Goal: Information Seeking & Learning: Learn about a topic

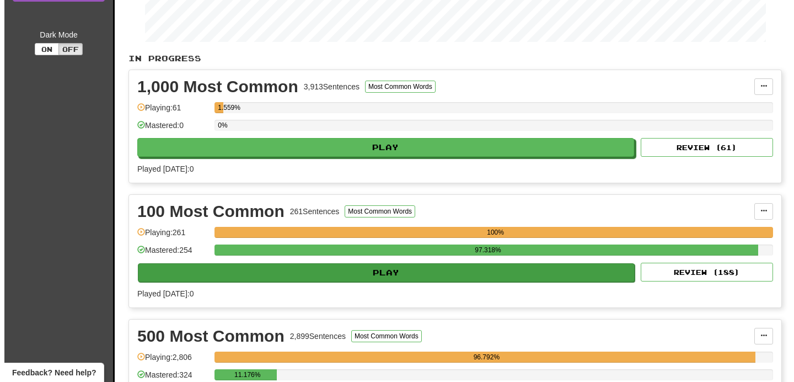
scroll to position [263, 0]
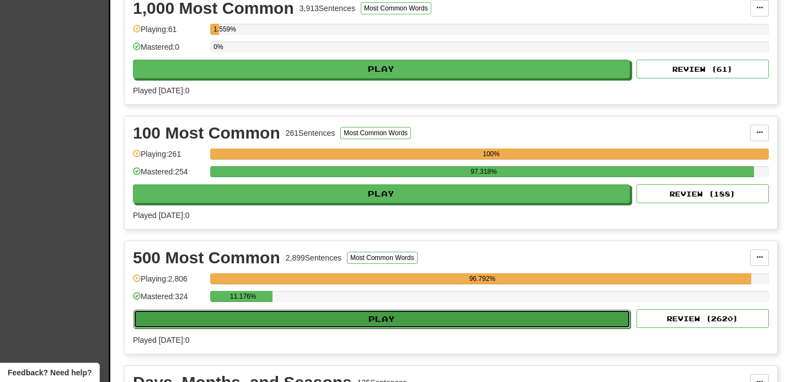
click at [339, 322] on button "Play" at bounding box center [381, 318] width 497 height 19
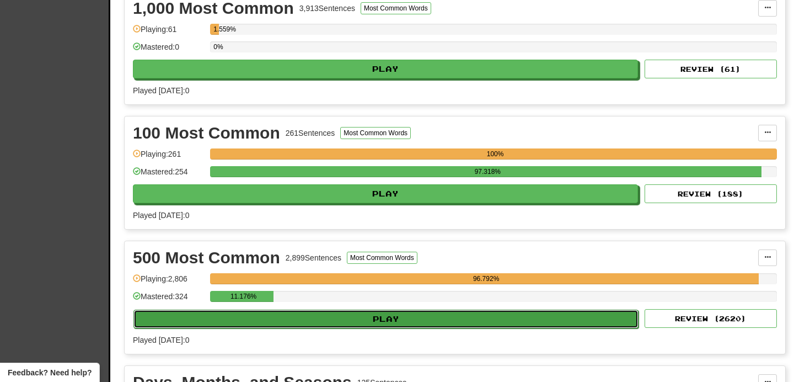
select select "**"
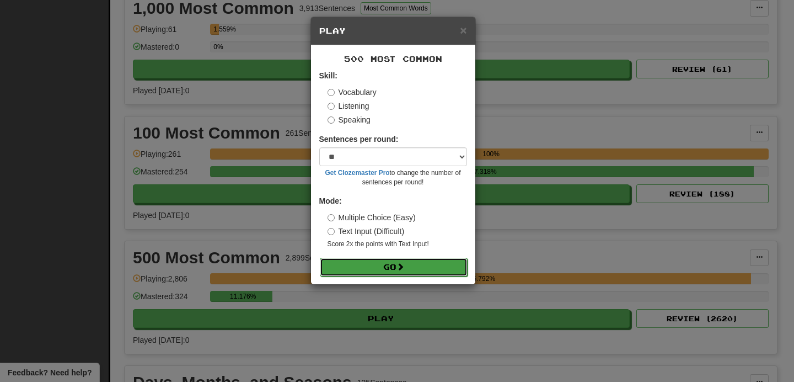
click at [378, 260] on button "Go" at bounding box center [394, 266] width 148 height 19
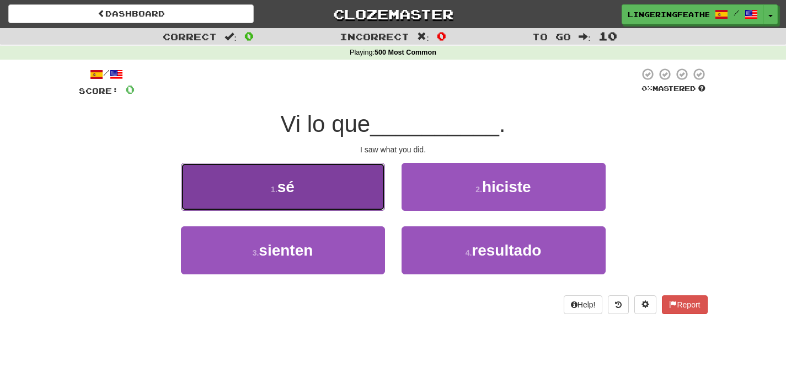
click at [373, 183] on button "1 . sé" at bounding box center [283, 187] width 204 height 48
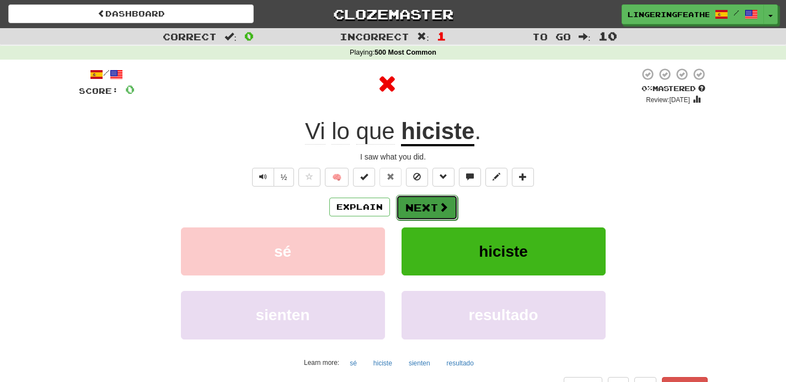
click at [426, 203] on button "Next" at bounding box center [427, 207] width 62 height 25
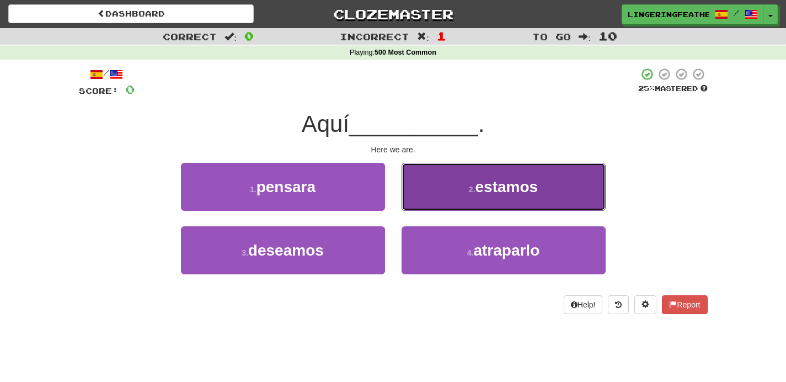
click at [428, 206] on button "2 . estamos" at bounding box center [503, 187] width 204 height 48
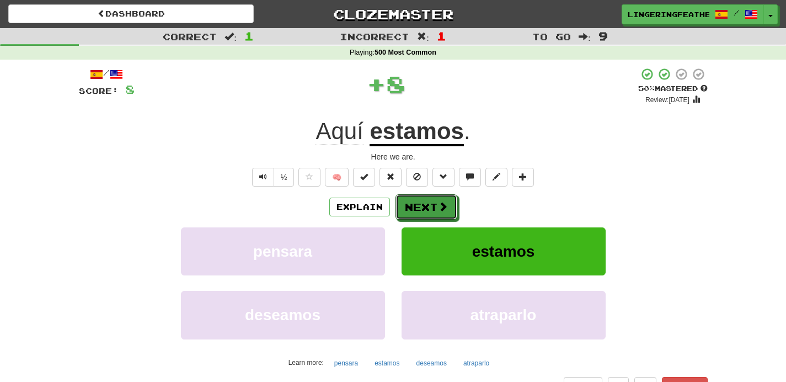
click at [428, 206] on button "Next" at bounding box center [426, 206] width 62 height 25
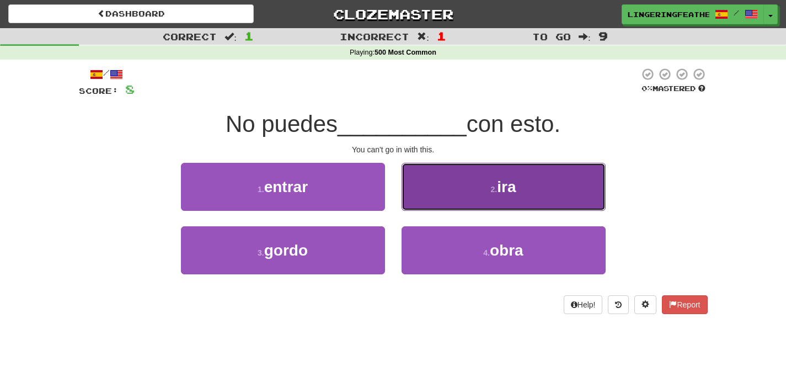
click at [428, 205] on button "2 . ira" at bounding box center [503, 187] width 204 height 48
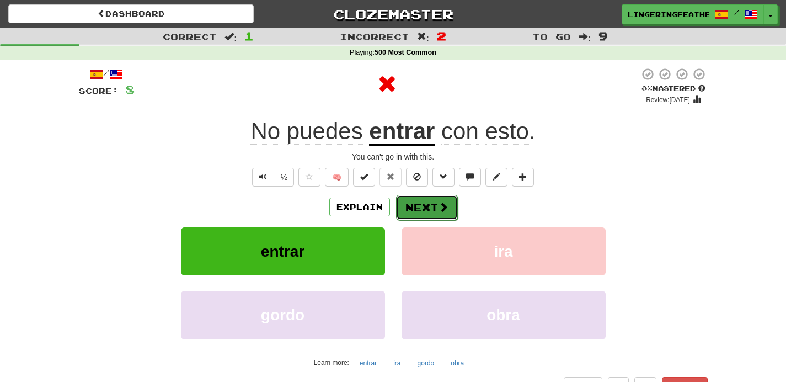
click at [428, 205] on button "Next" at bounding box center [427, 207] width 62 height 25
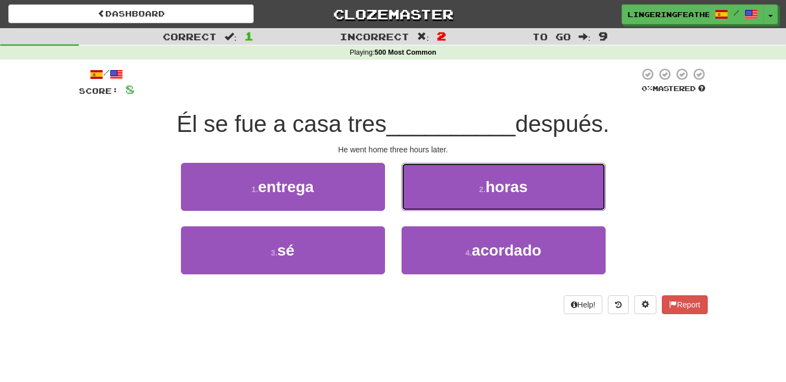
click at [428, 205] on button "2 . horas" at bounding box center [503, 187] width 204 height 48
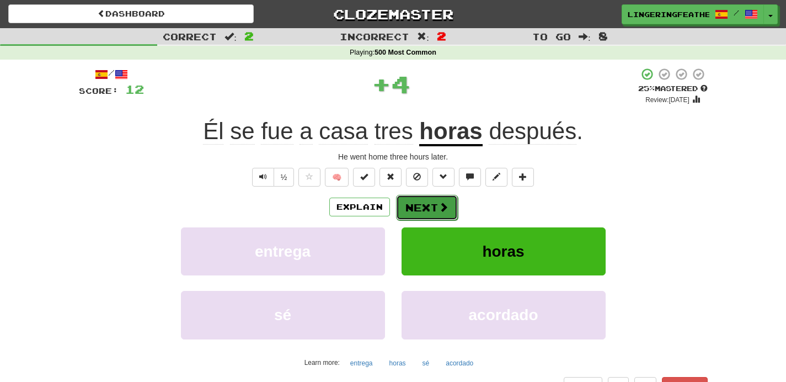
click at [428, 206] on button "Next" at bounding box center [427, 207] width 62 height 25
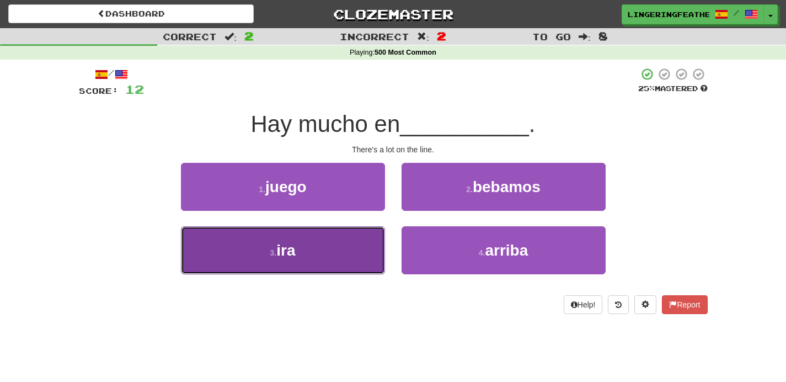
click at [348, 244] on button "3 . ira" at bounding box center [283, 250] width 204 height 48
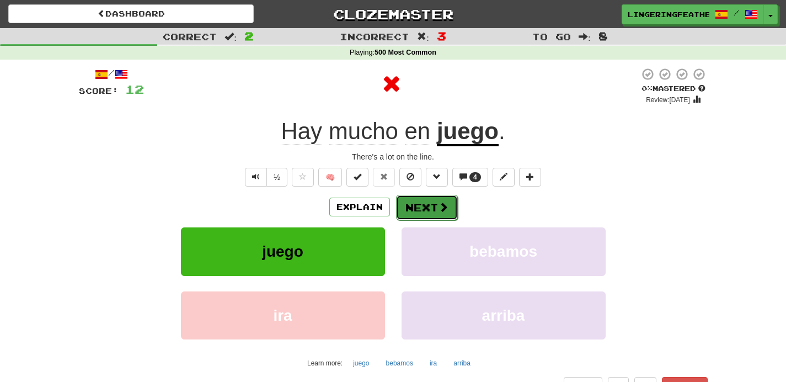
click at [401, 213] on button "Next" at bounding box center [427, 207] width 62 height 25
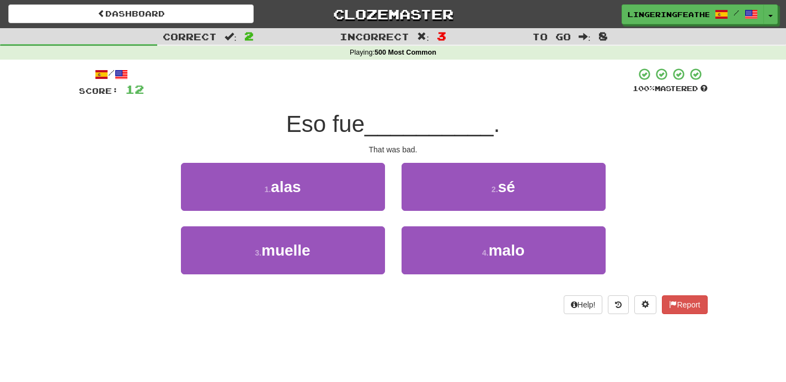
click at [109, 2] on div "Dashboard Clozemaster LingeringFeather5778 / Toggle Dropdown Dashboard Leaderbo…" at bounding box center [393, 12] width 786 height 24
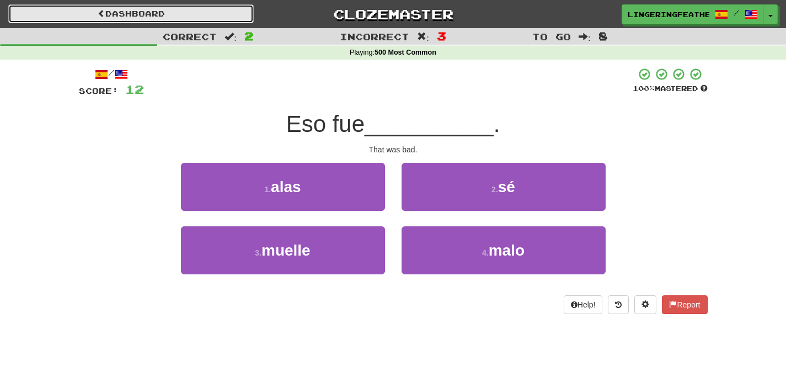
click at [106, 8] on link "Dashboard" at bounding box center [130, 13] width 245 height 19
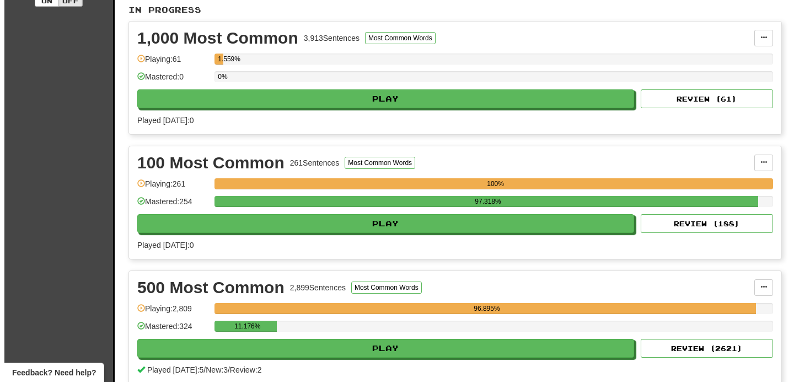
scroll to position [271, 0]
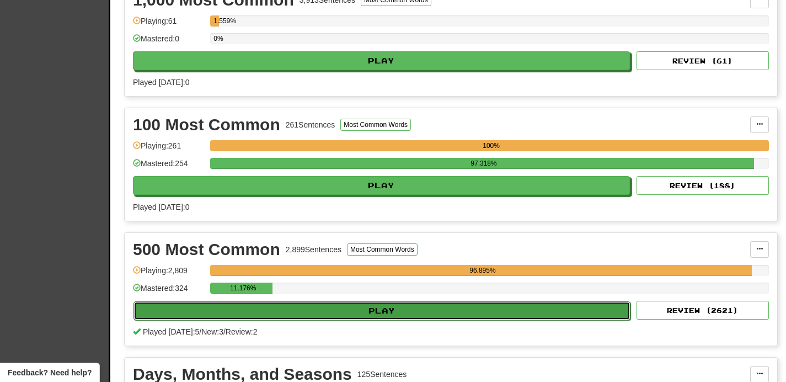
click at [299, 312] on button "Play" at bounding box center [381, 310] width 497 height 19
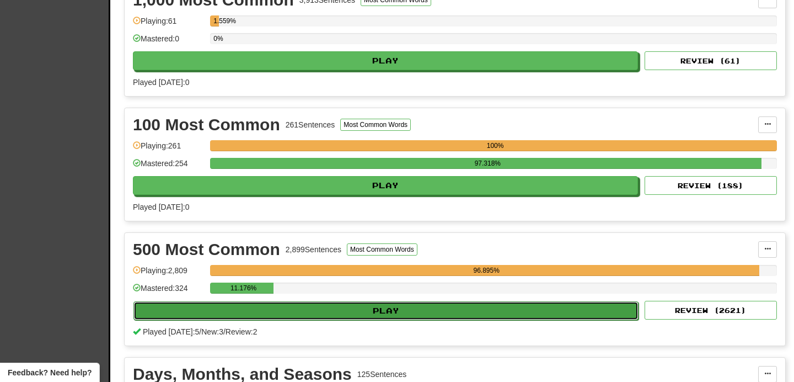
select select "**"
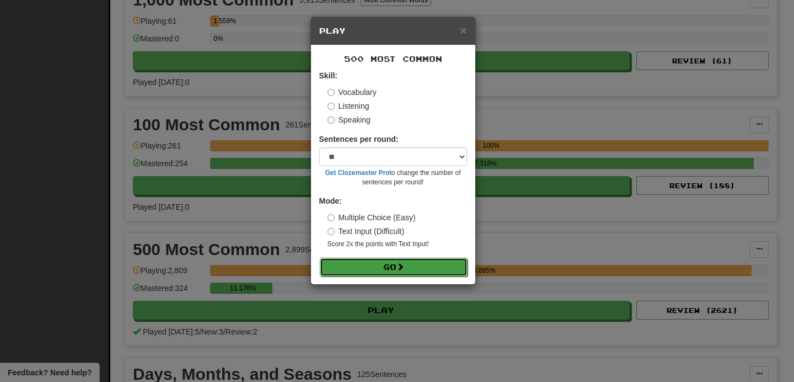
click at [382, 267] on button "Go" at bounding box center [394, 266] width 148 height 19
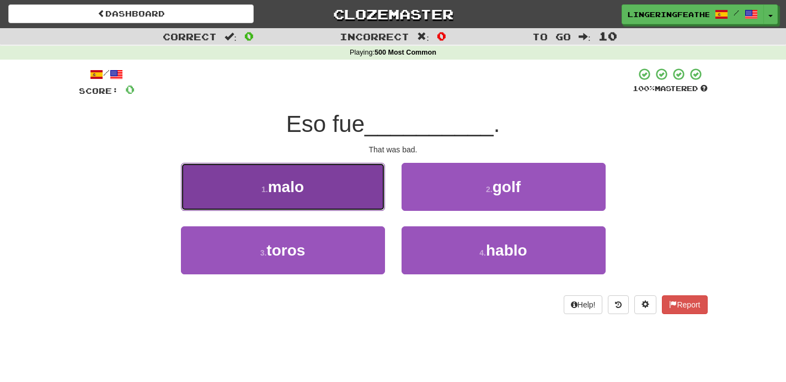
click at [342, 185] on button "1 . malo" at bounding box center [283, 187] width 204 height 48
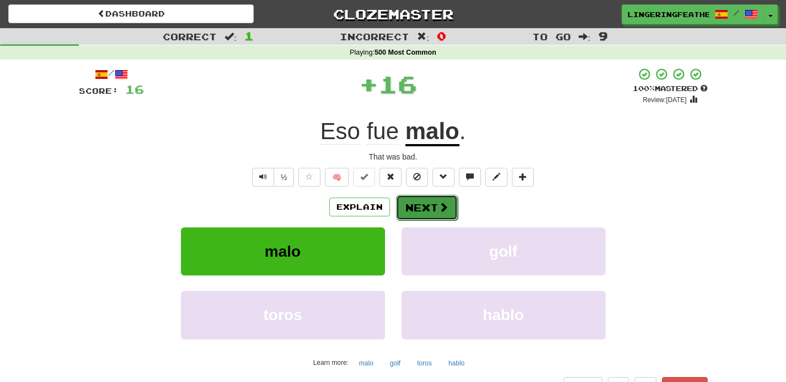
click at [419, 210] on button "Next" at bounding box center [427, 207] width 62 height 25
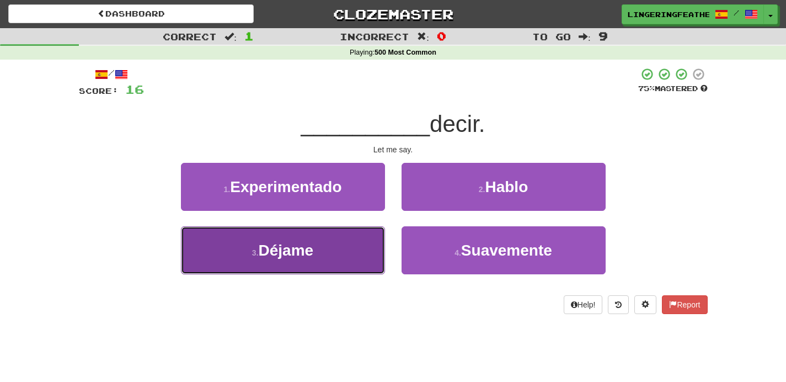
click at [349, 251] on button "3 . [GEOGRAPHIC_DATA]" at bounding box center [283, 250] width 204 height 48
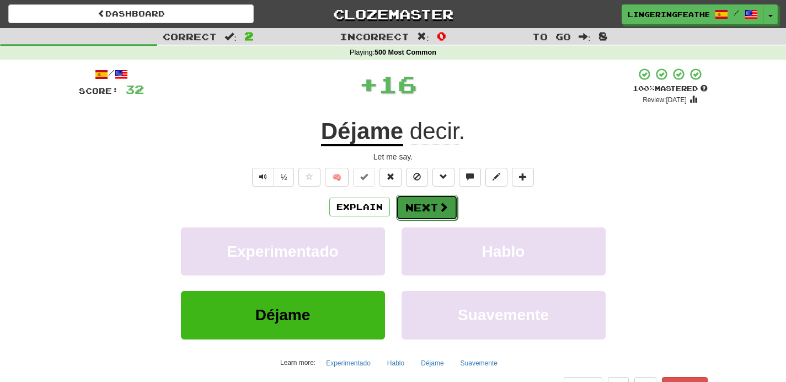
click at [435, 215] on button "Next" at bounding box center [427, 207] width 62 height 25
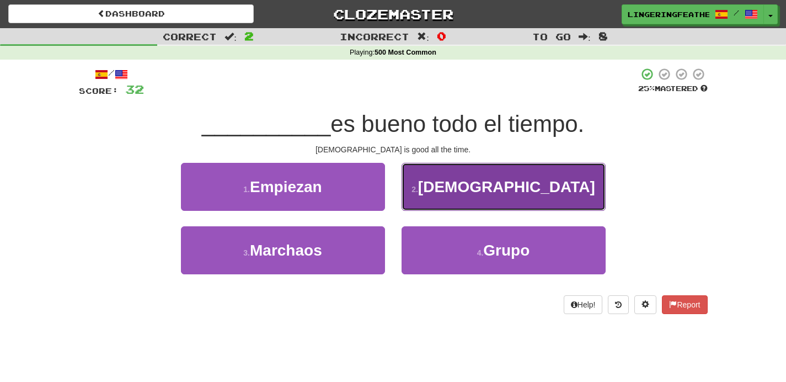
click at [443, 195] on button "2 . [DEMOGRAPHIC_DATA]" at bounding box center [503, 187] width 204 height 48
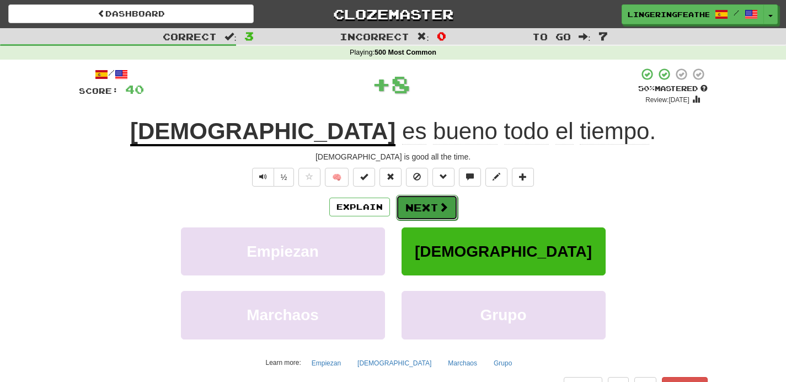
click at [420, 205] on button "Next" at bounding box center [427, 207] width 62 height 25
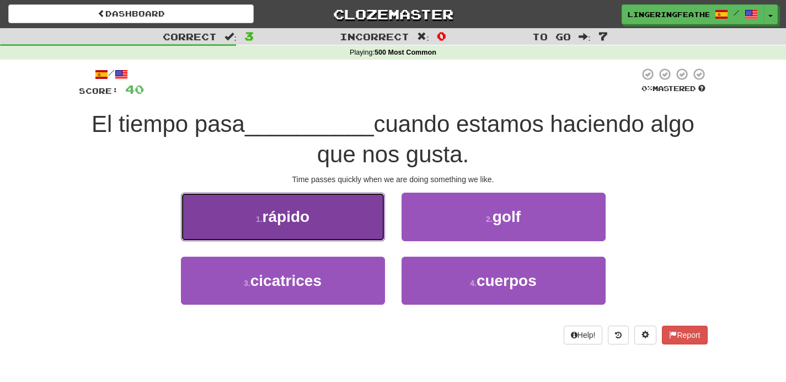
click at [339, 228] on button "1 . rápido" at bounding box center [283, 216] width 204 height 48
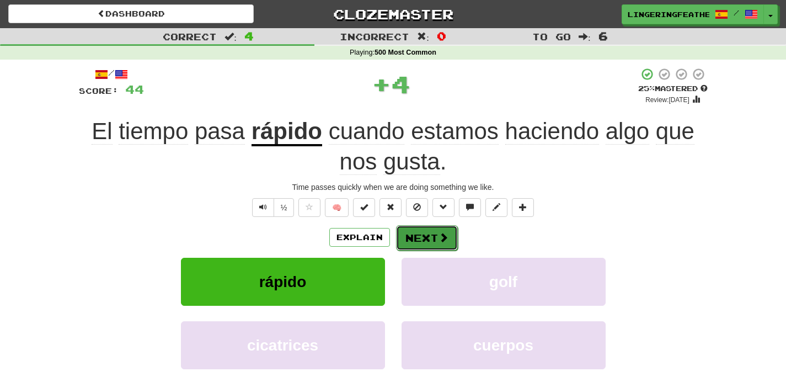
click at [420, 234] on button "Next" at bounding box center [427, 237] width 62 height 25
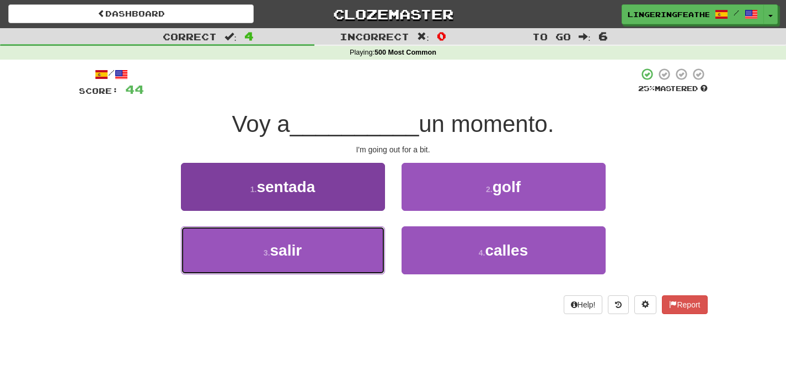
drag, startPoint x: 320, startPoint y: 251, endPoint x: 362, endPoint y: 234, distance: 44.5
click at [320, 251] on button "3 . salir" at bounding box center [283, 250] width 204 height 48
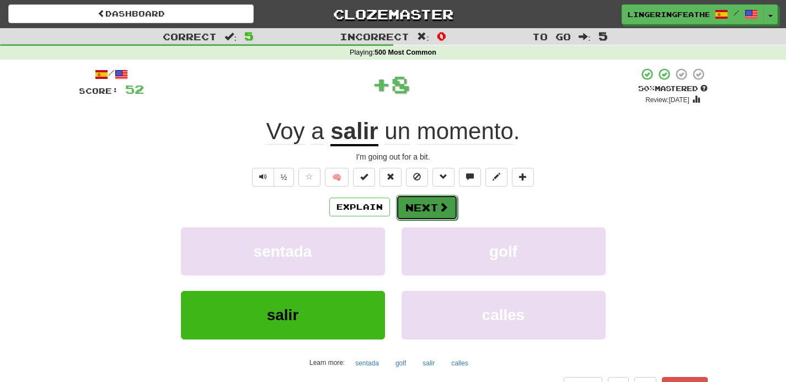
click at [449, 214] on button "Next" at bounding box center [427, 207] width 62 height 25
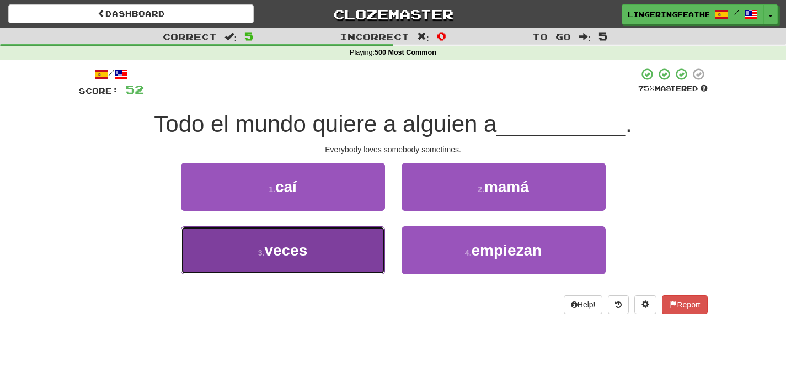
click at [345, 251] on button "3 . veces" at bounding box center [283, 250] width 204 height 48
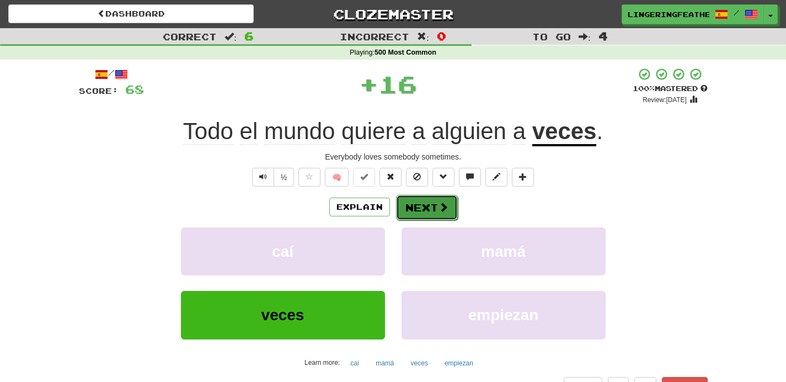
click at [425, 199] on button "Next" at bounding box center [427, 207] width 62 height 25
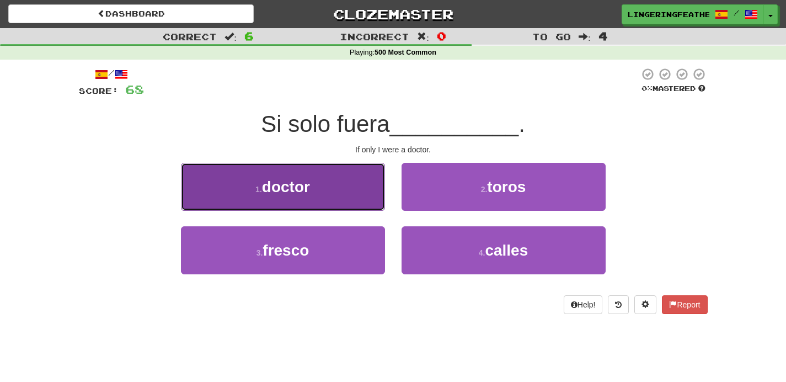
click at [336, 194] on button "1 . doctor" at bounding box center [283, 187] width 204 height 48
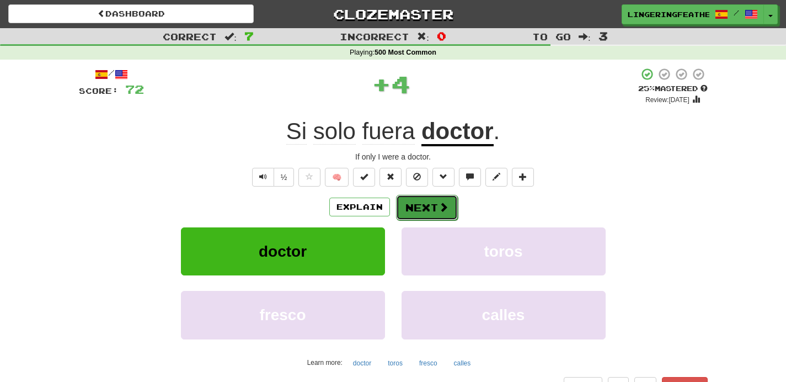
click at [416, 196] on button "Next" at bounding box center [427, 207] width 62 height 25
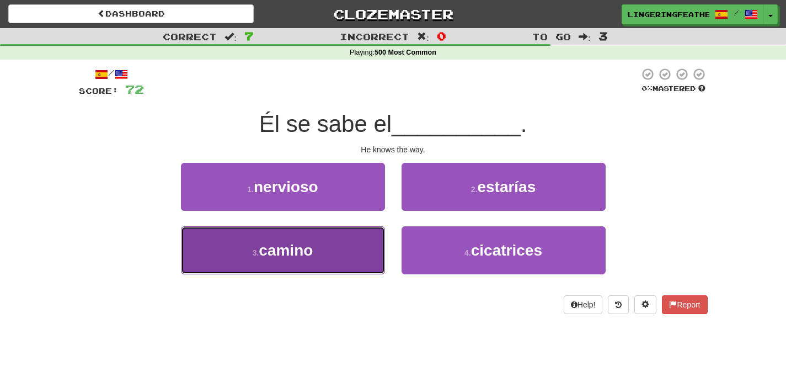
click at [340, 245] on button "3 . camino" at bounding box center [283, 250] width 204 height 48
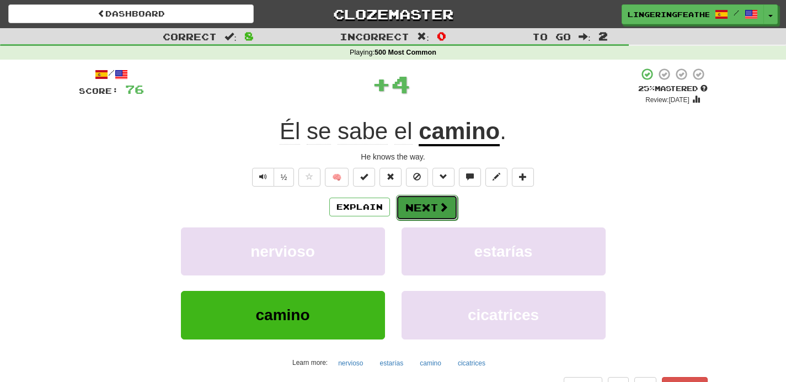
click at [408, 211] on button "Next" at bounding box center [427, 207] width 62 height 25
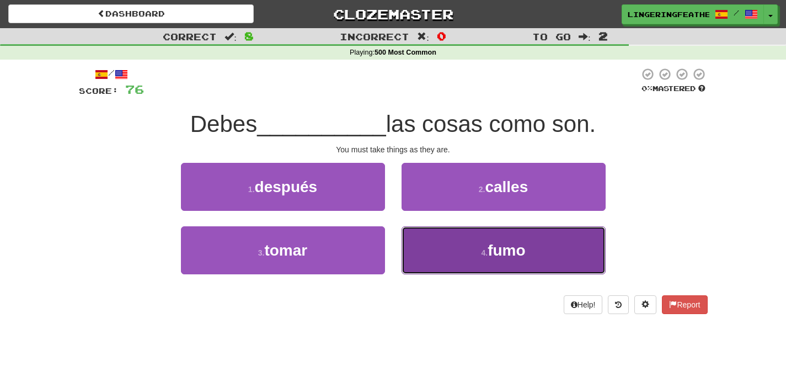
click at [434, 262] on button "4 . fumo" at bounding box center [503, 250] width 204 height 48
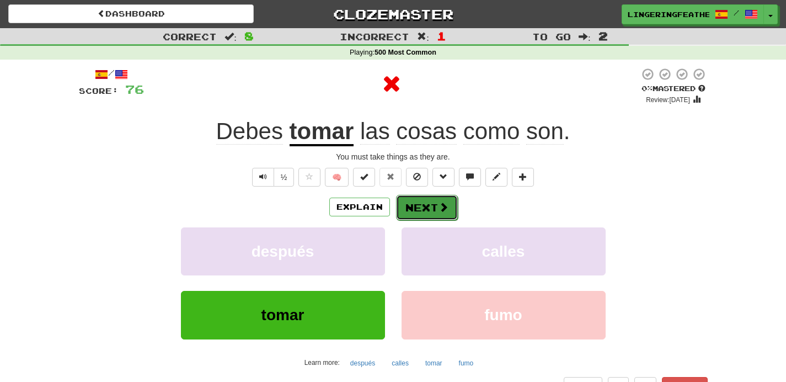
click at [416, 219] on button "Next" at bounding box center [427, 207] width 62 height 25
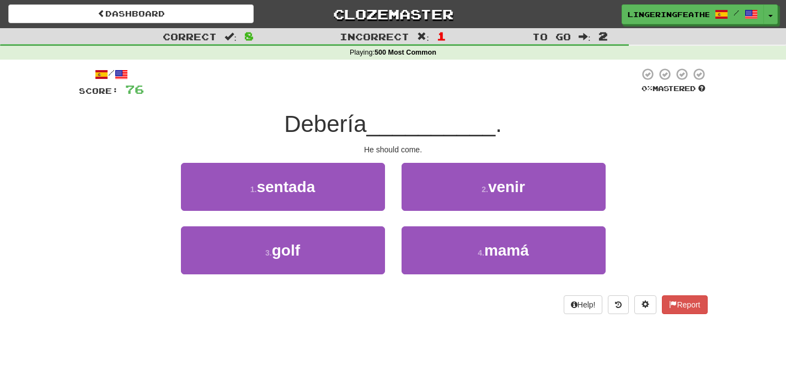
click at [421, 206] on button "2 . venir" at bounding box center [503, 187] width 204 height 48
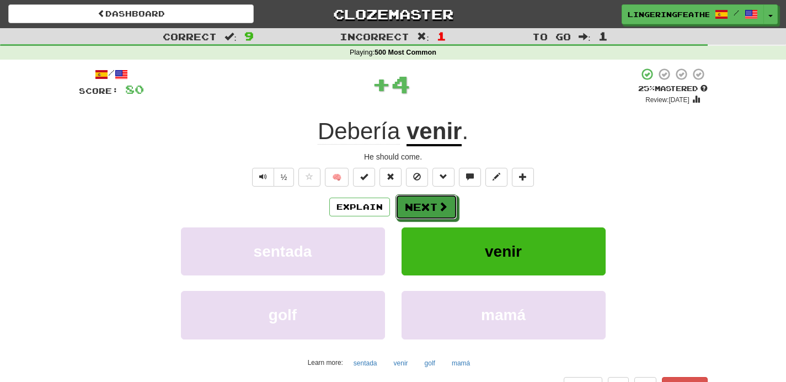
click at [421, 206] on button "Next" at bounding box center [426, 206] width 62 height 25
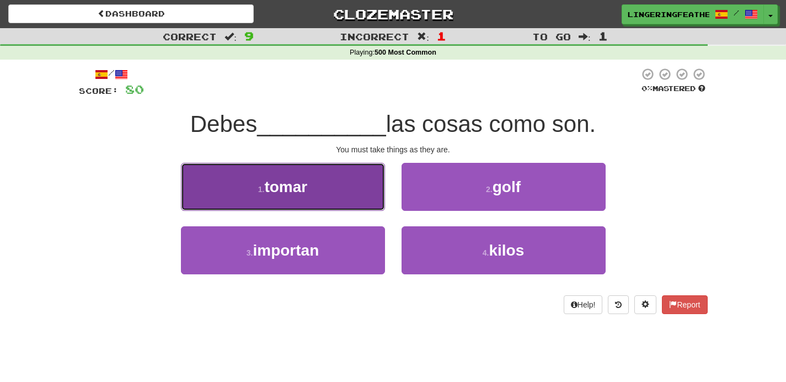
click at [332, 205] on button "1 . [PERSON_NAME]" at bounding box center [283, 187] width 204 height 48
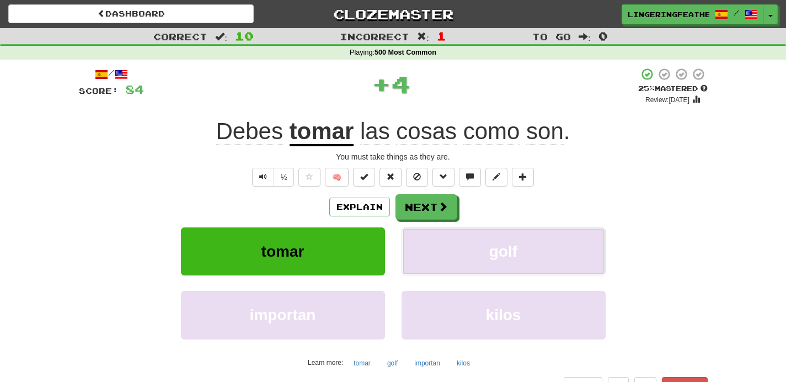
click at [417, 230] on button "golf" at bounding box center [503, 251] width 204 height 48
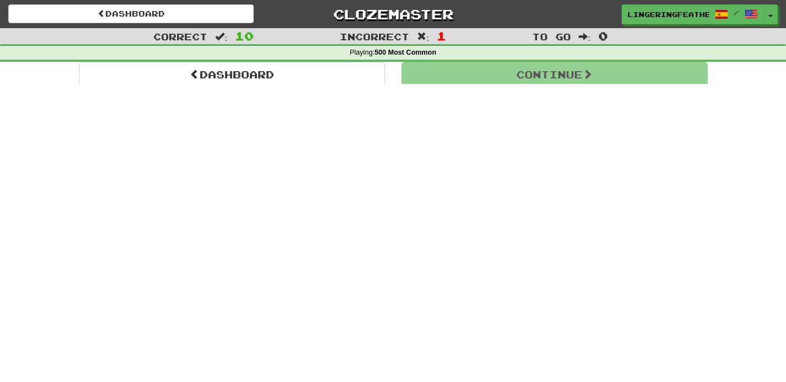
click at [425, 191] on div "Stats: Score: + 84 Time: 0 : 17 New: 5 Review: 5 Correct: 10 Incorrect: 1" at bounding box center [393, 182] width 258 height 92
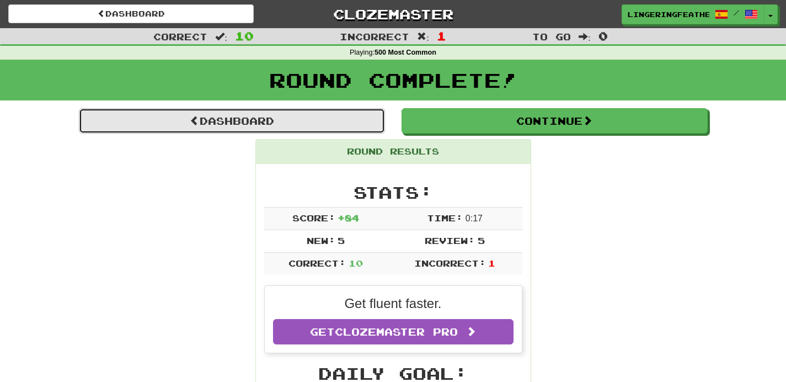
click at [310, 125] on link "Dashboard" at bounding box center [232, 120] width 306 height 25
